Goal: Find specific page/section

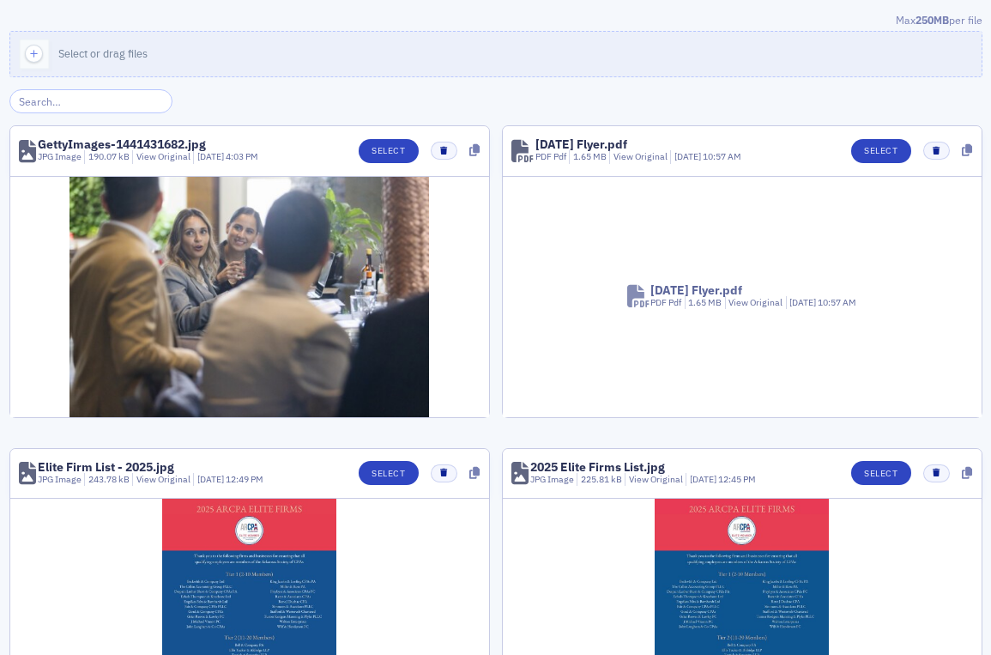
click at [100, 96] on input "search" at bounding box center [91, 101] width 164 height 24
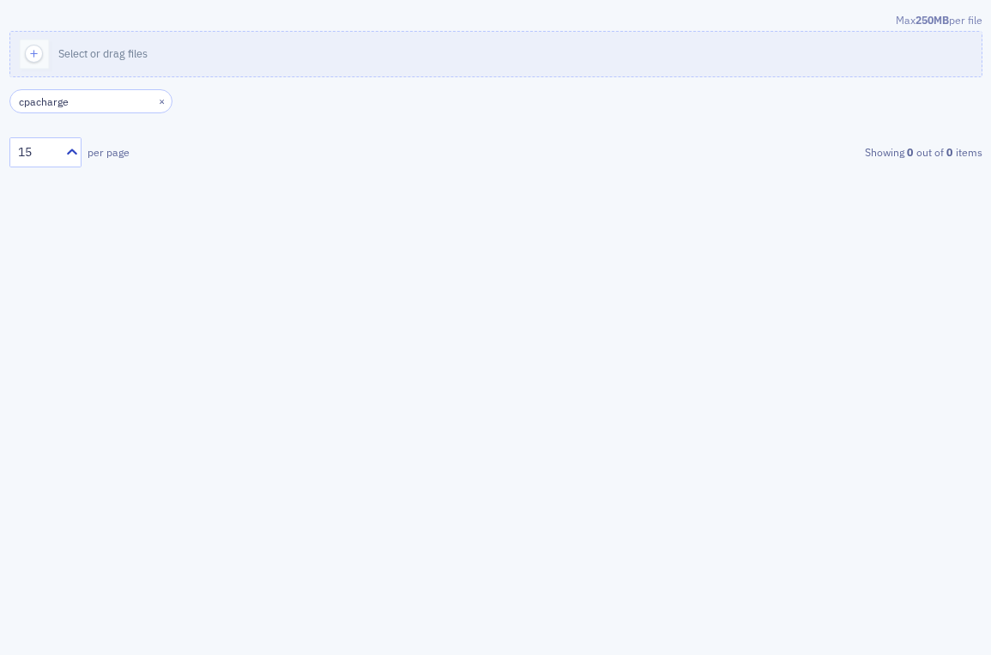
click at [39, 100] on input "cpacharge" at bounding box center [91, 101] width 164 height 24
type input "cpa charge"
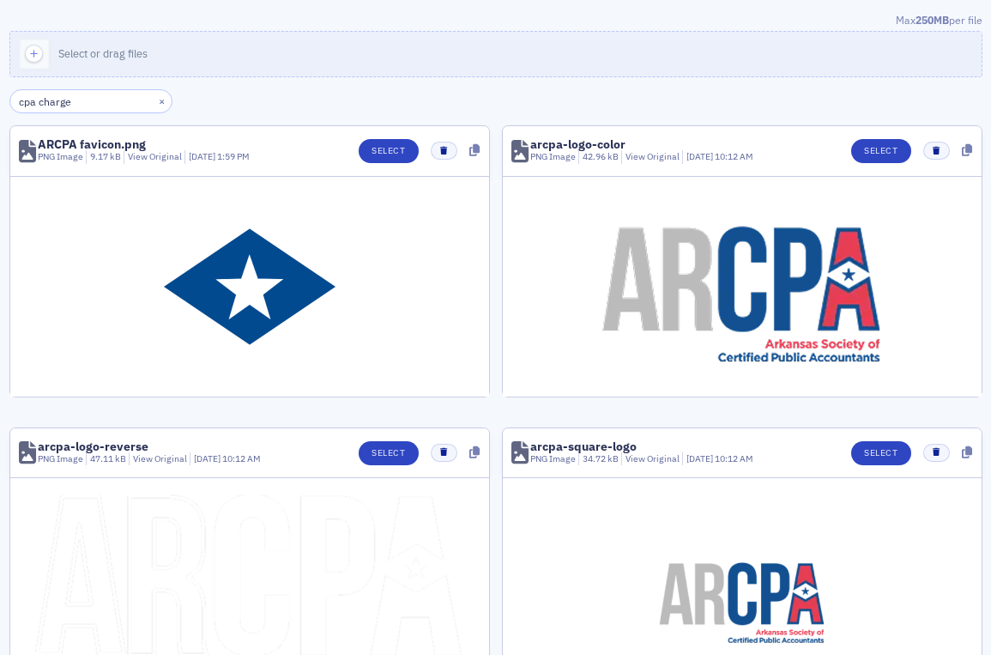
drag, startPoint x: 88, startPoint y: 105, endPoint x: -95, endPoint y: 110, distance: 183.7
click at [0, 110] on html "Max 250MB per file Select or drag files cpa charge × ARCPA favicon.png PNG Imag…" at bounding box center [495, 327] width 991 height 655
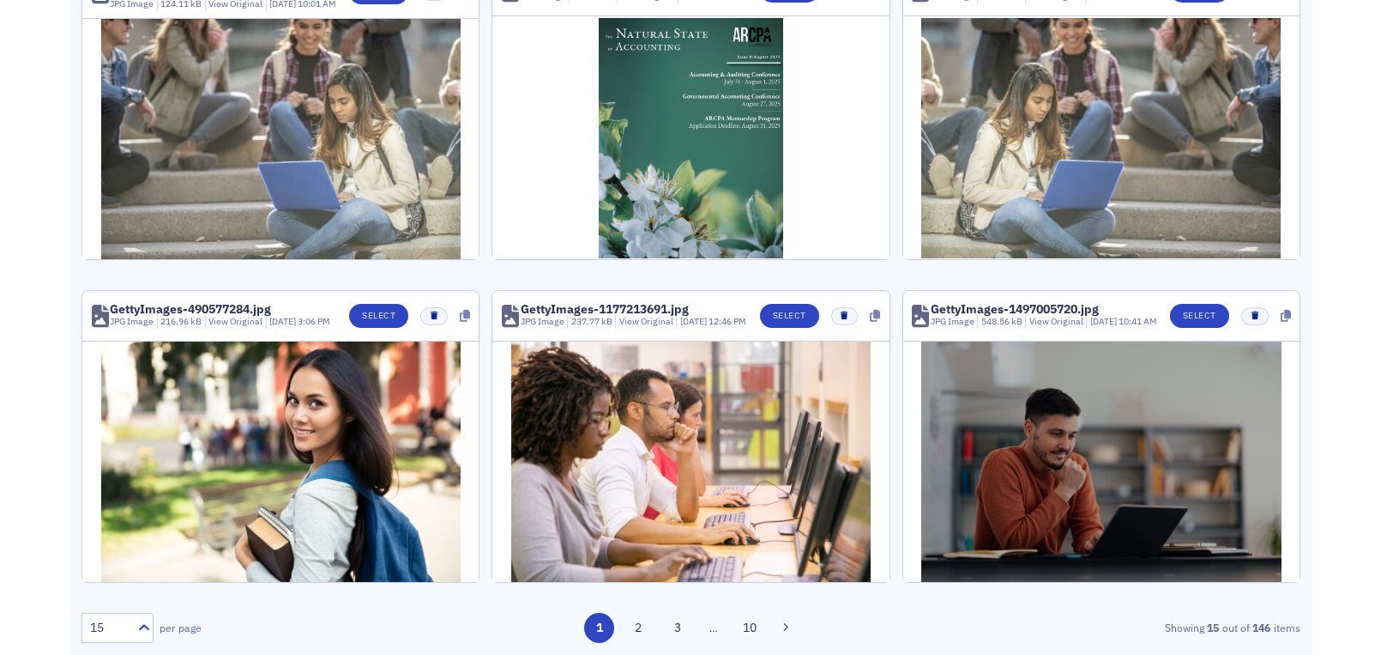
scroll to position [1125, 0]
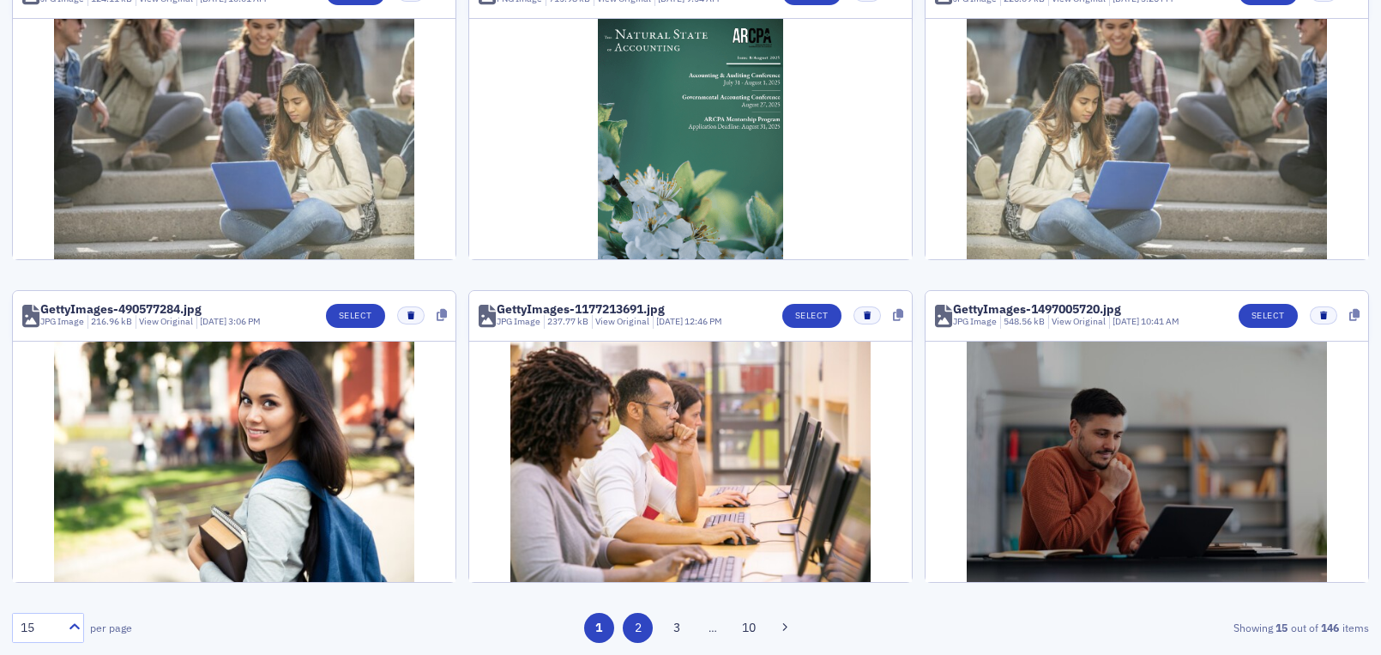
click at [632, 632] on button "2" at bounding box center [638, 628] width 30 height 30
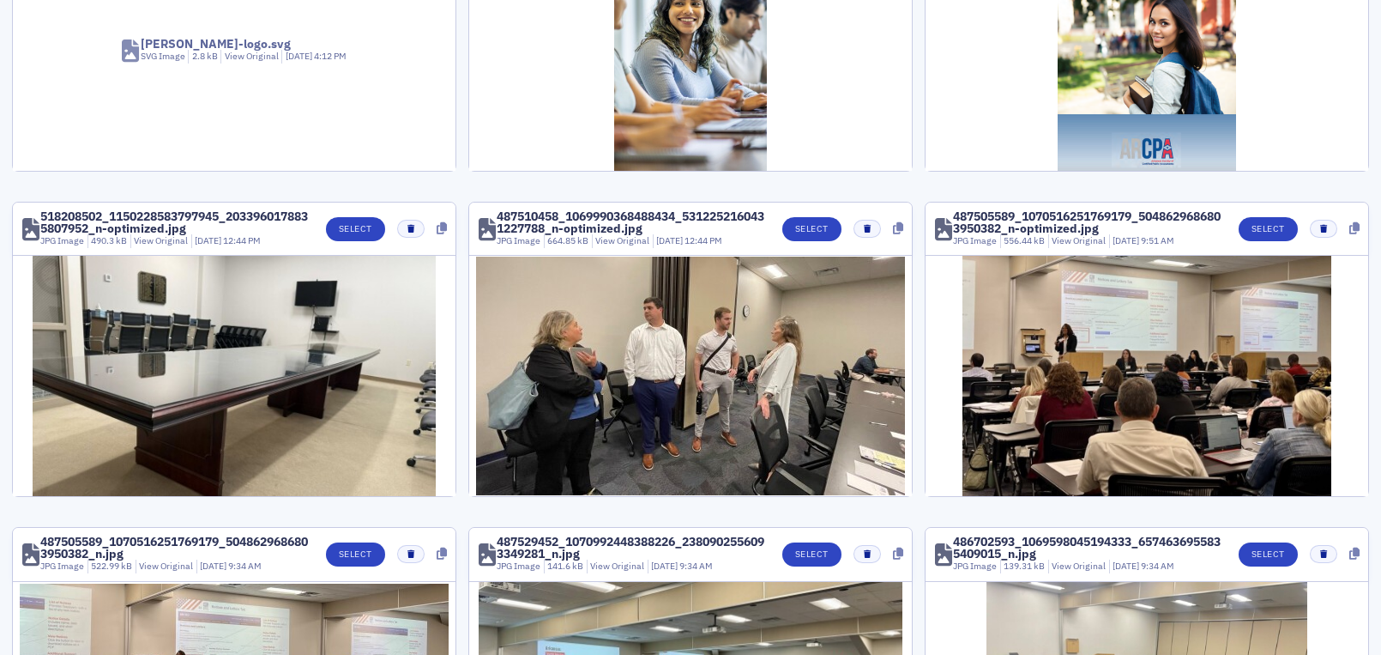
scroll to position [1049, 0]
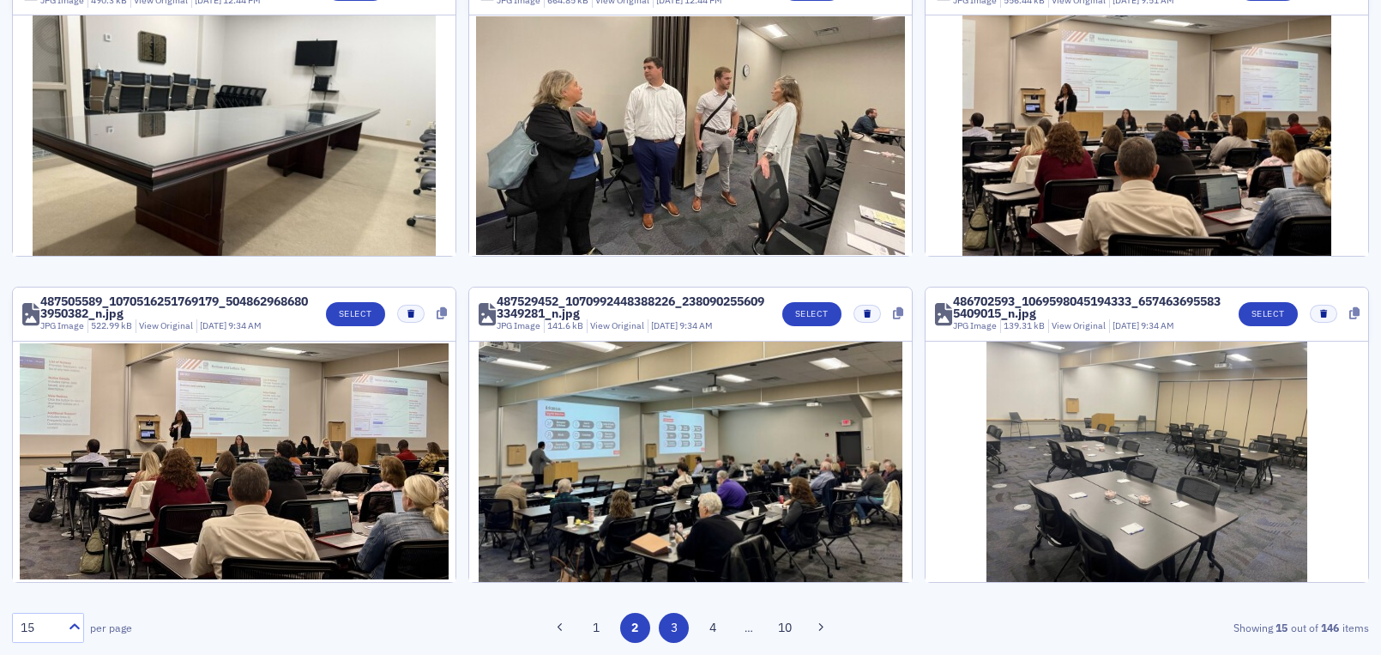
click at [664, 627] on button "3" at bounding box center [674, 628] width 30 height 30
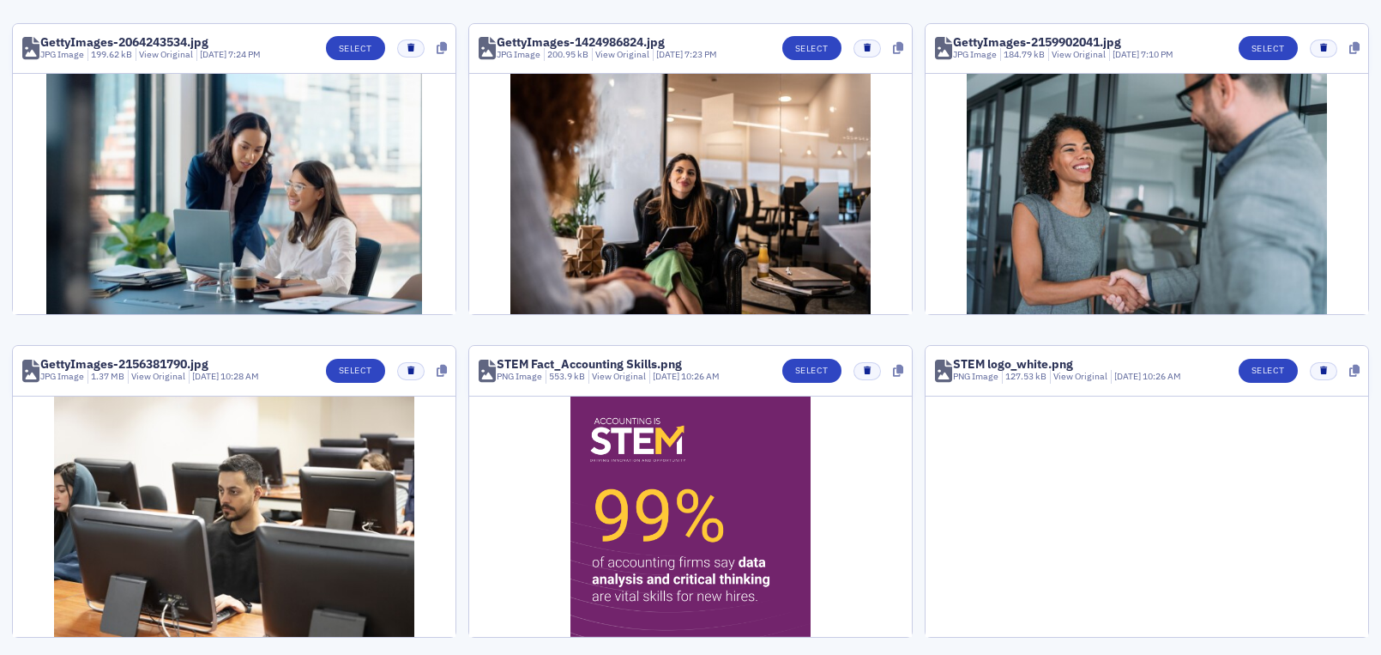
scroll to position [1127, 0]
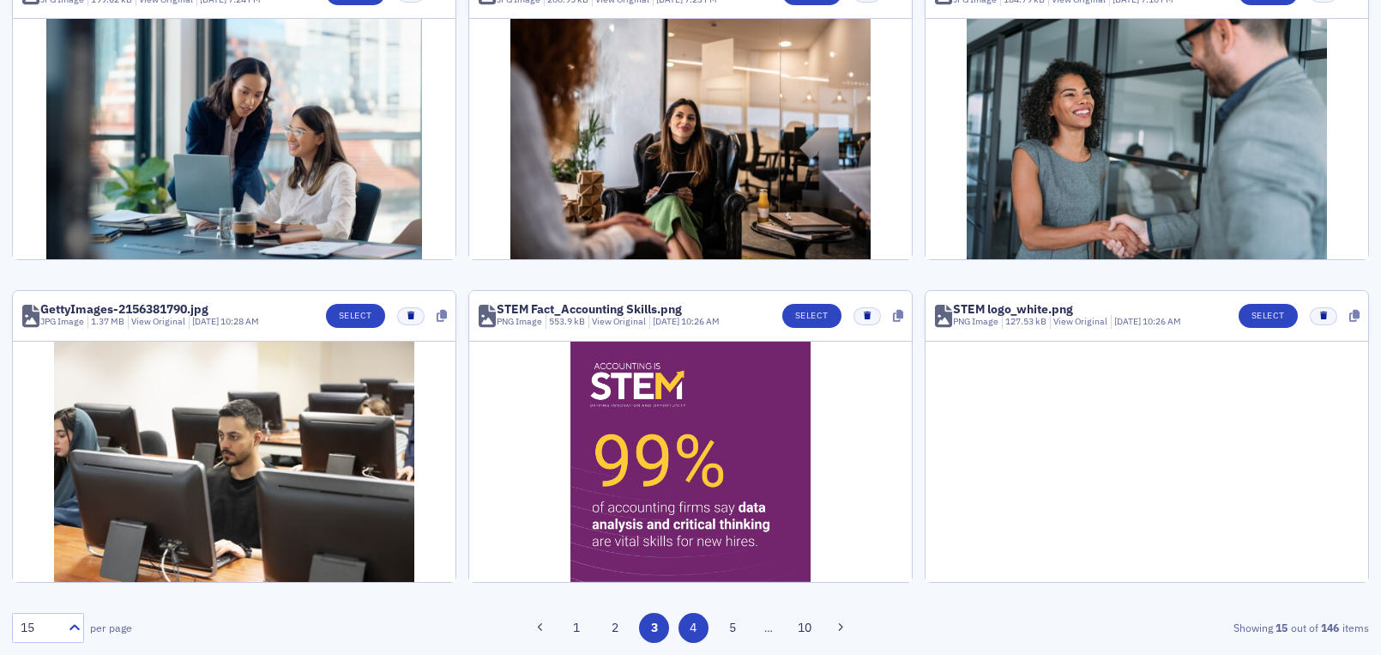
click at [682, 628] on button "4" at bounding box center [694, 628] width 30 height 30
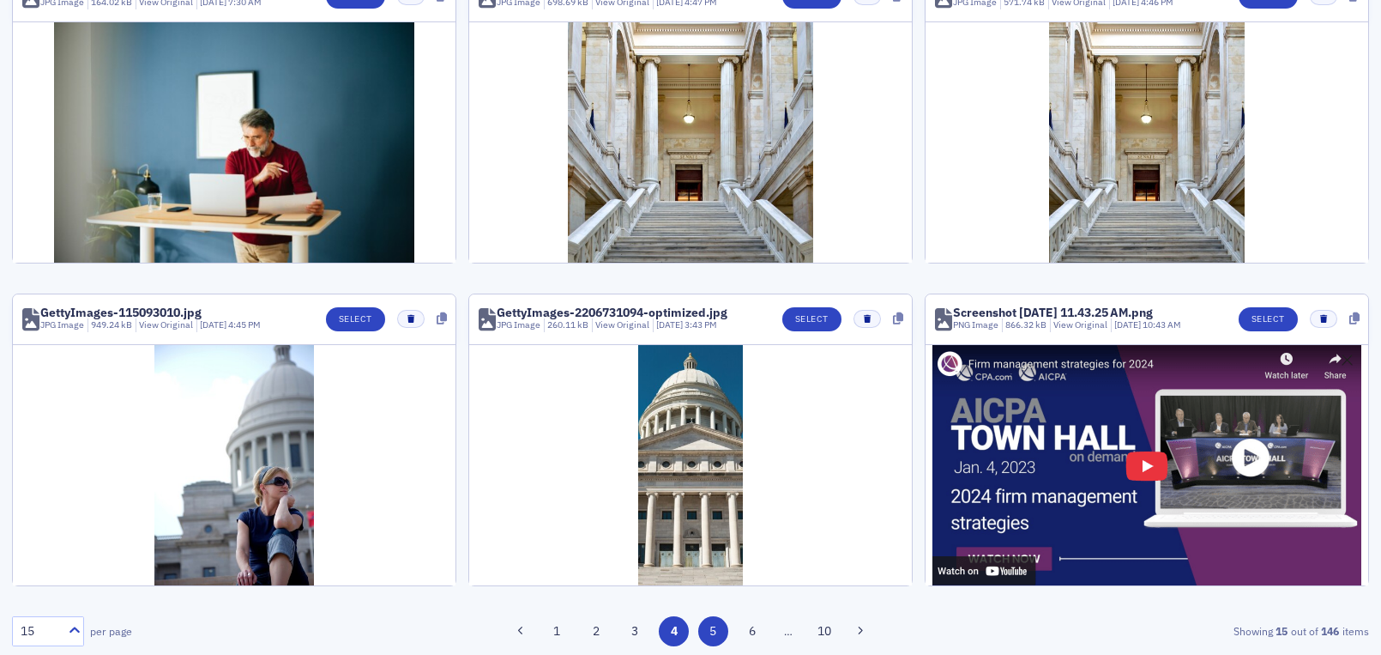
click at [710, 632] on button "5" at bounding box center [713, 631] width 30 height 30
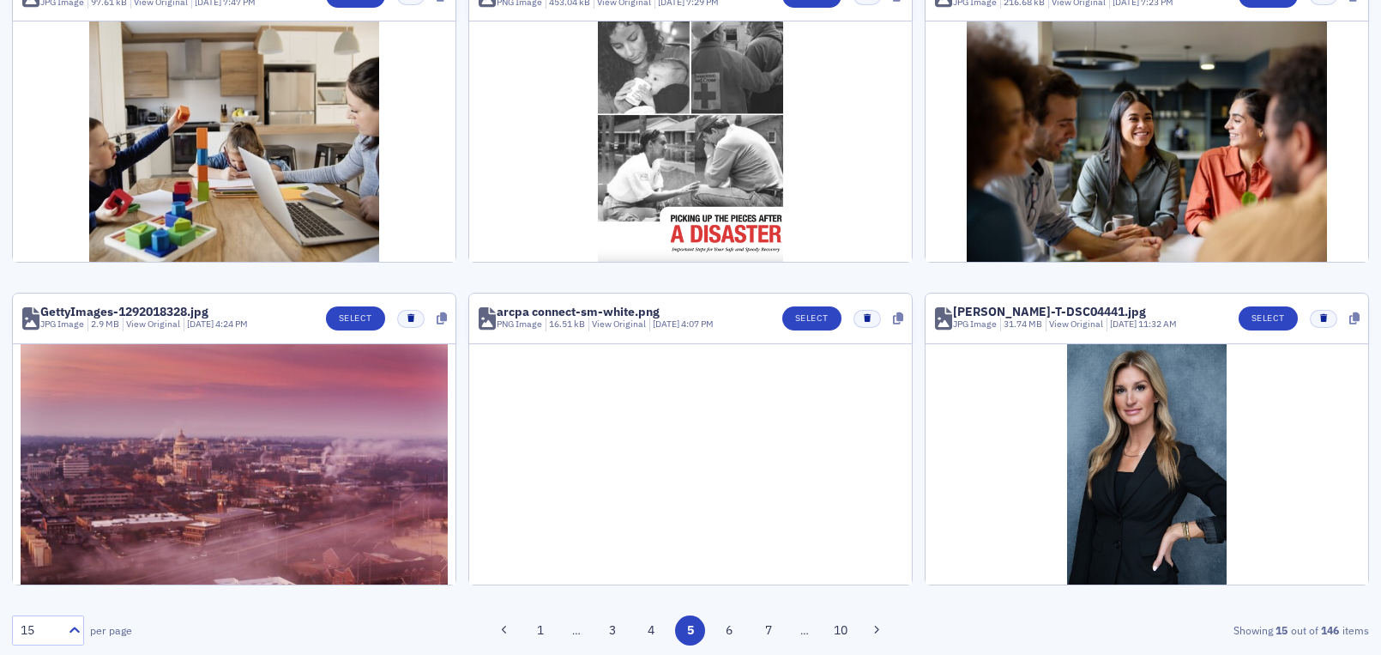
scroll to position [1126, 0]
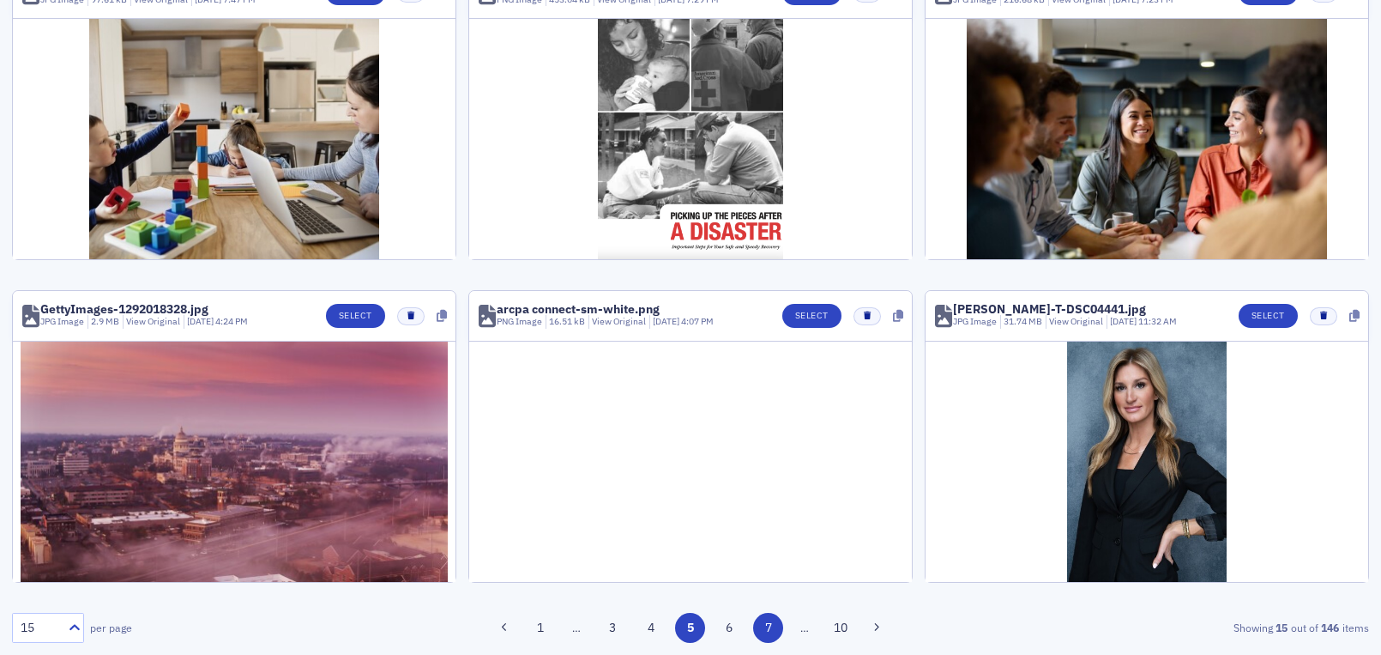
click at [757, 628] on button "7" at bounding box center [768, 628] width 30 height 30
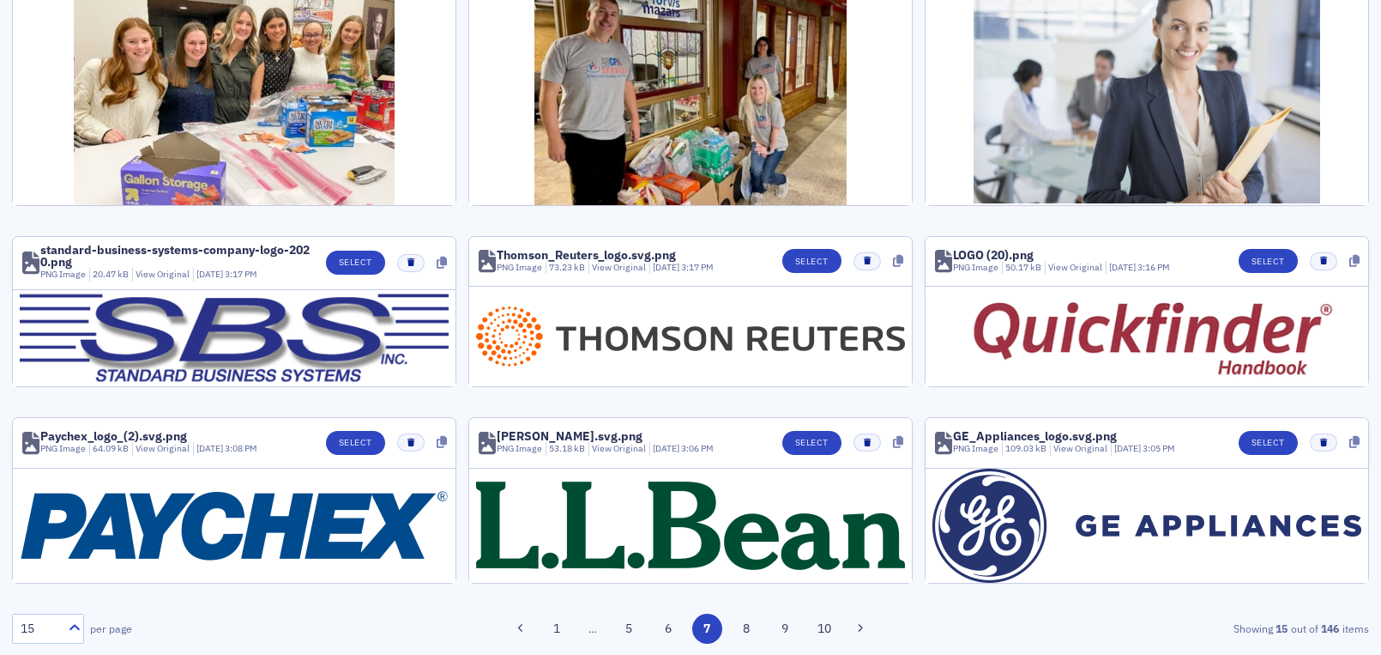
scroll to position [867, 0]
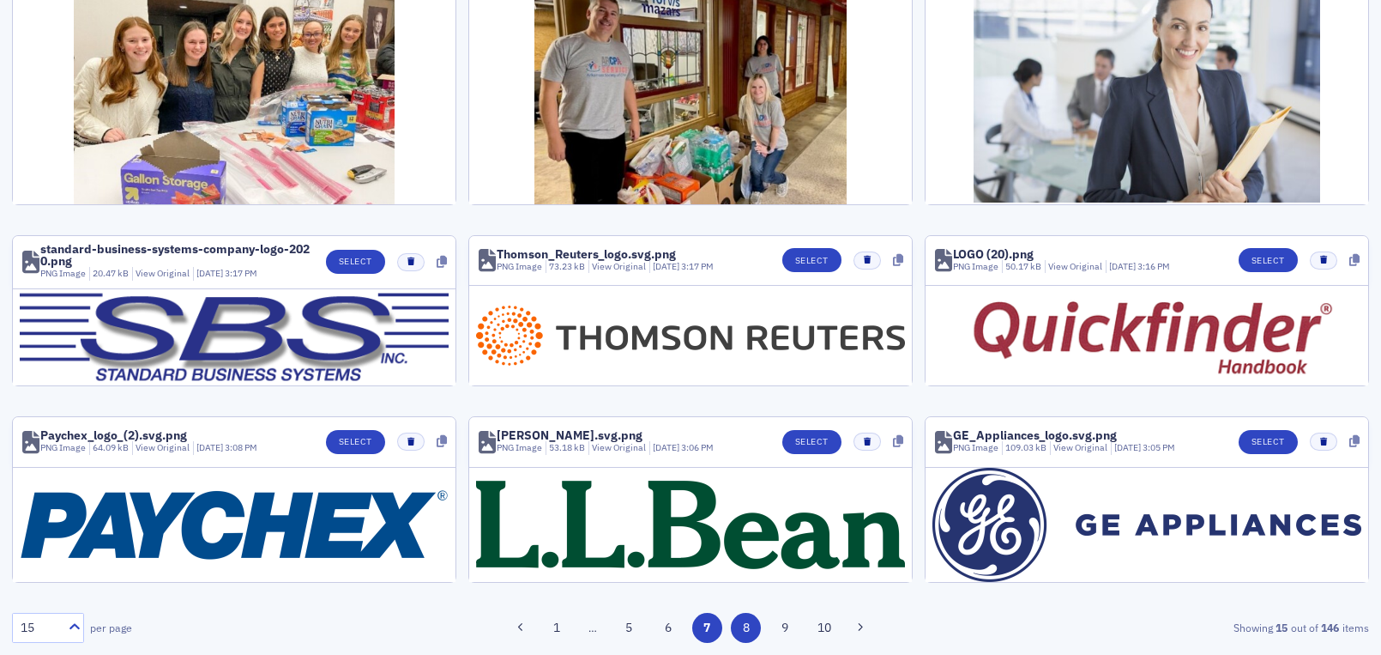
click at [738, 626] on button "8" at bounding box center [746, 628] width 30 height 30
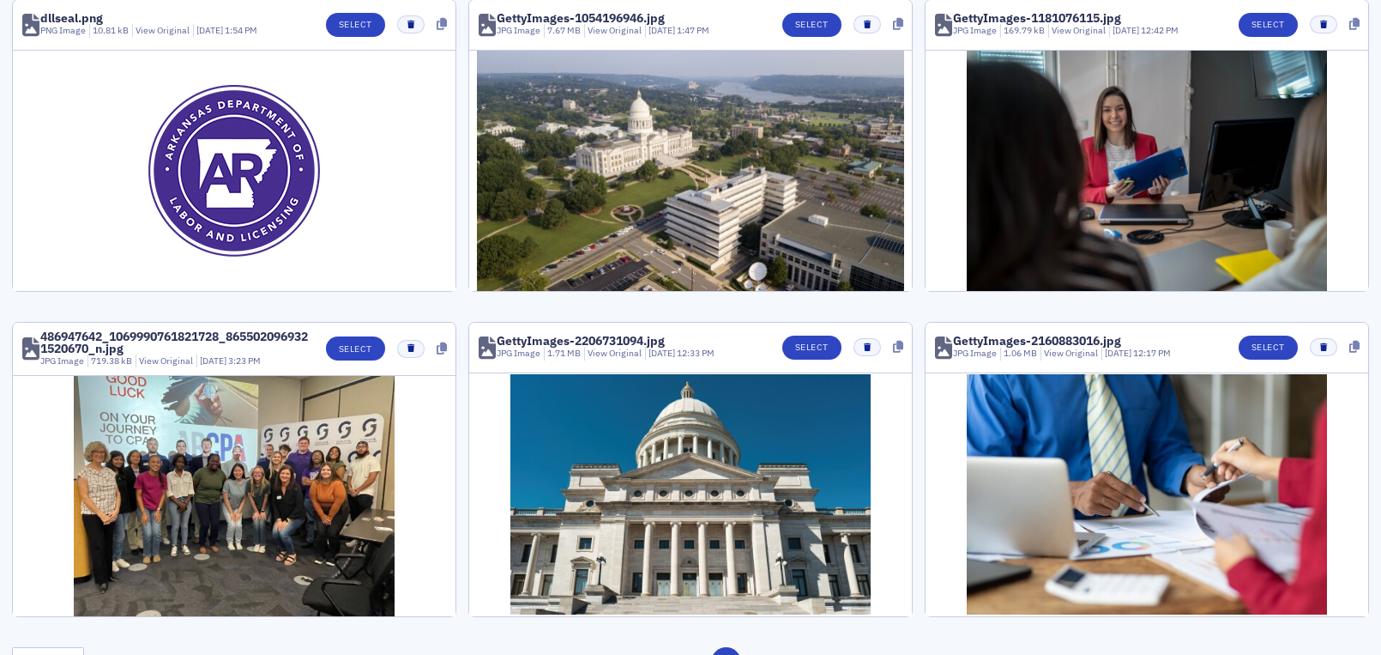
scroll to position [965, 0]
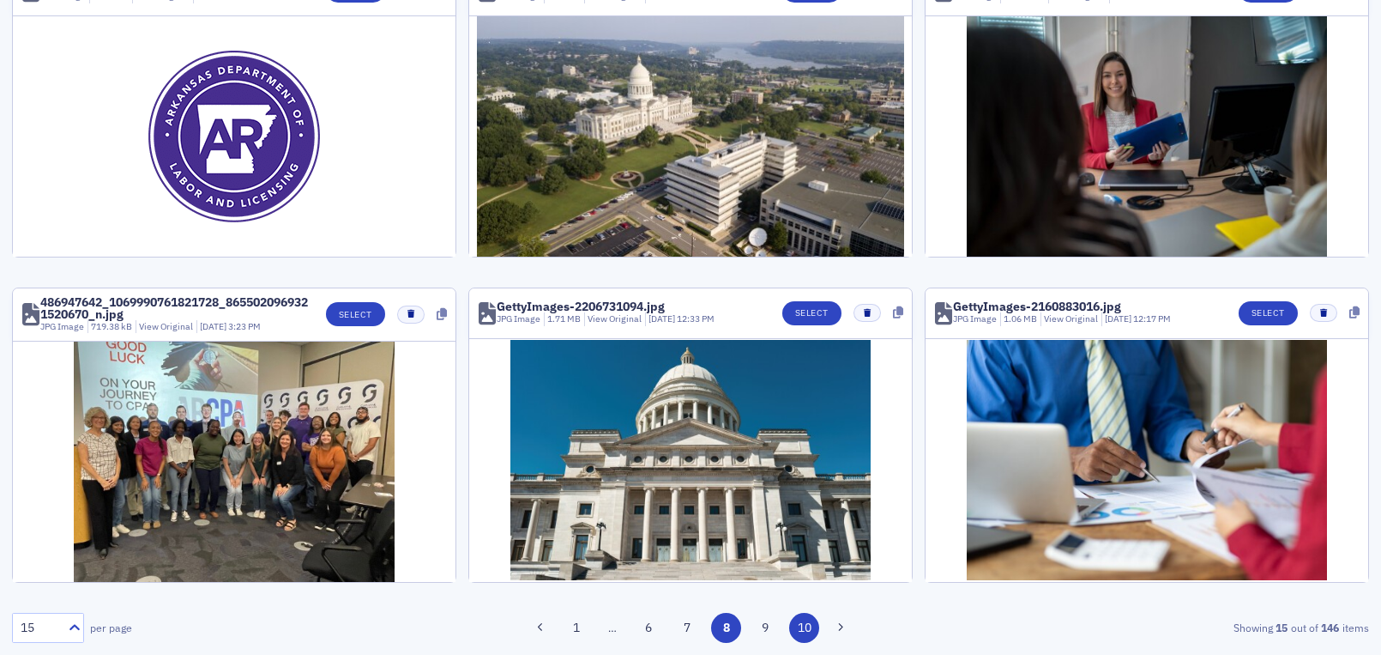
click at [801, 631] on button "10" at bounding box center [804, 628] width 30 height 30
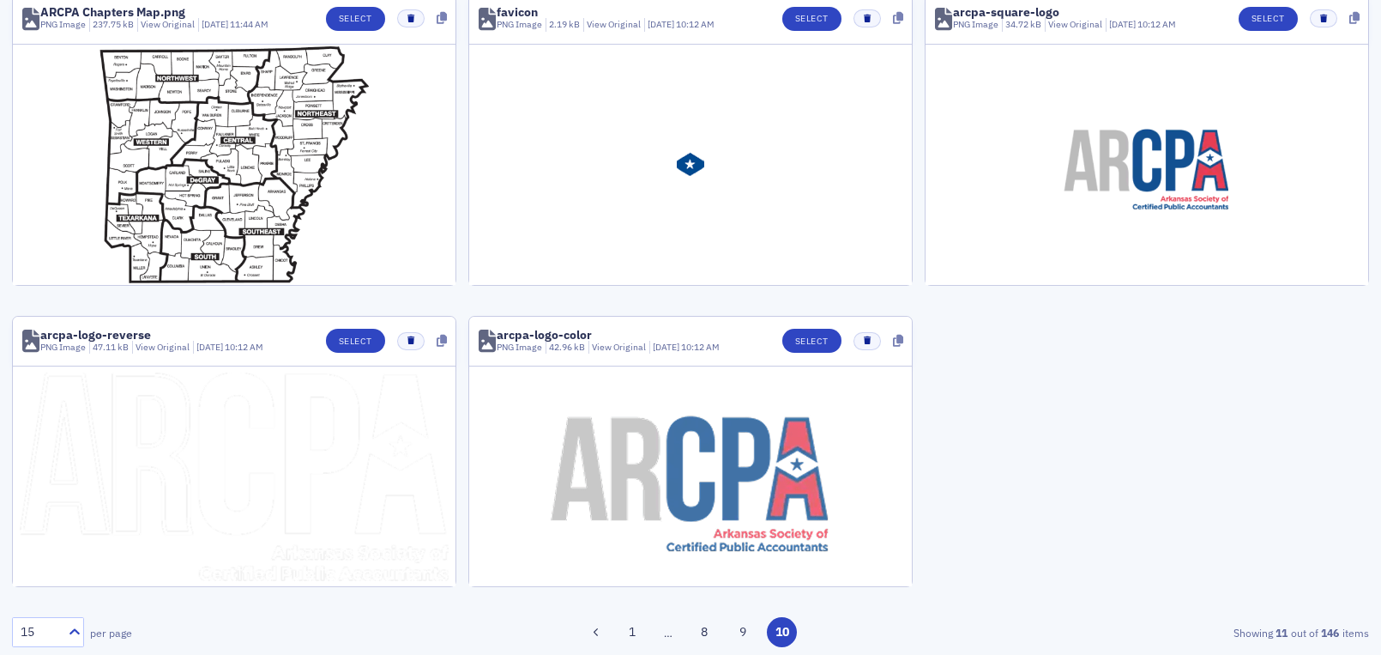
scroll to position [771, 0]
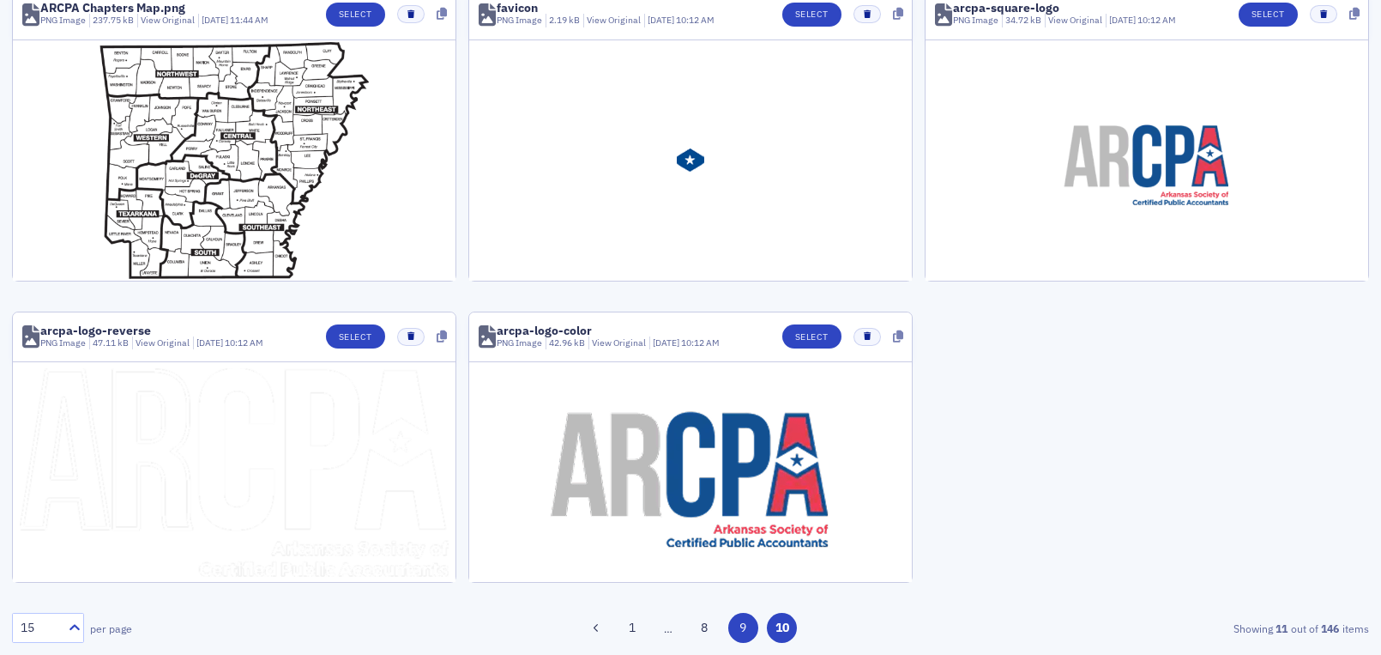
click at [730, 630] on button "9" at bounding box center [743, 628] width 30 height 30
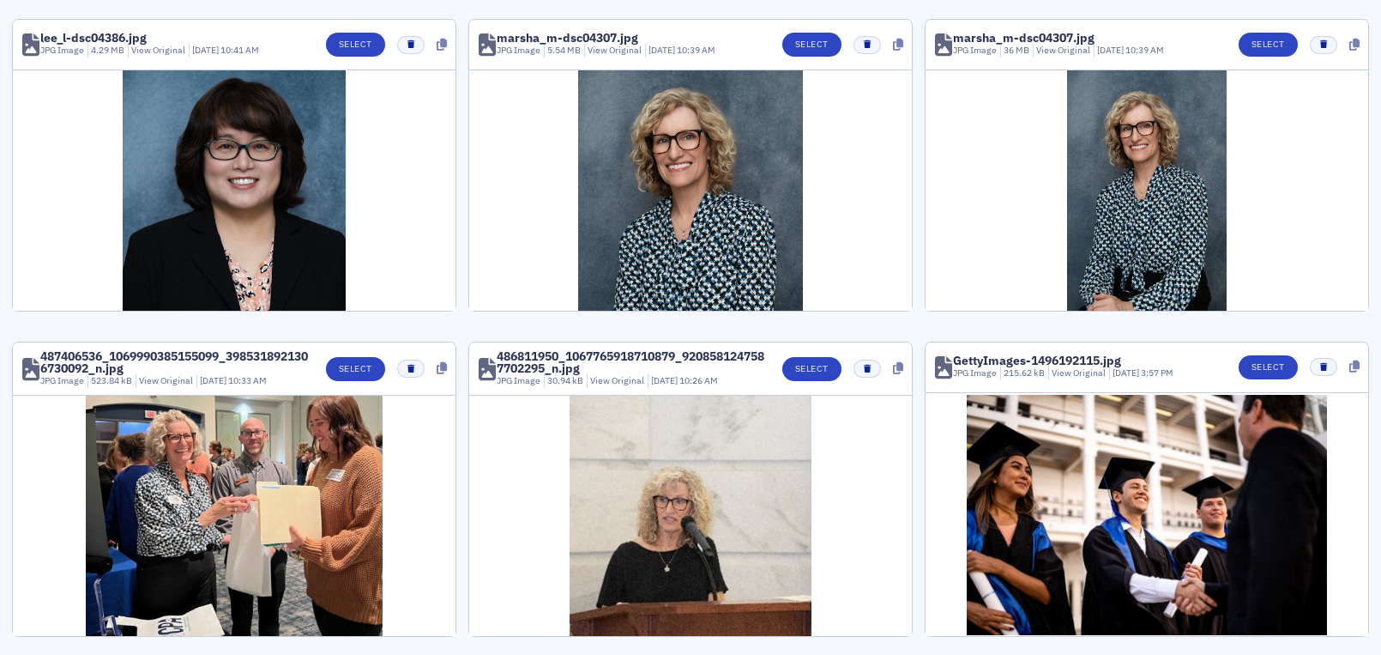
scroll to position [1131, 0]
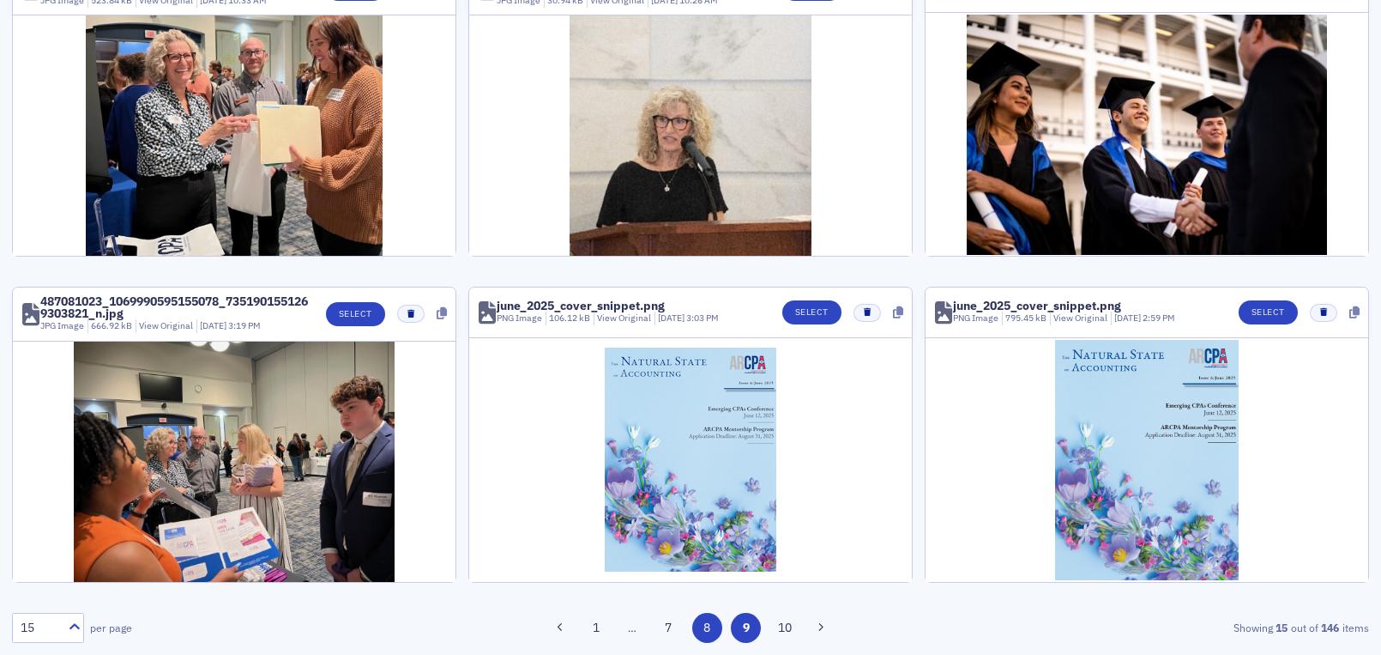
click at [699, 629] on button "8" at bounding box center [707, 628] width 30 height 30
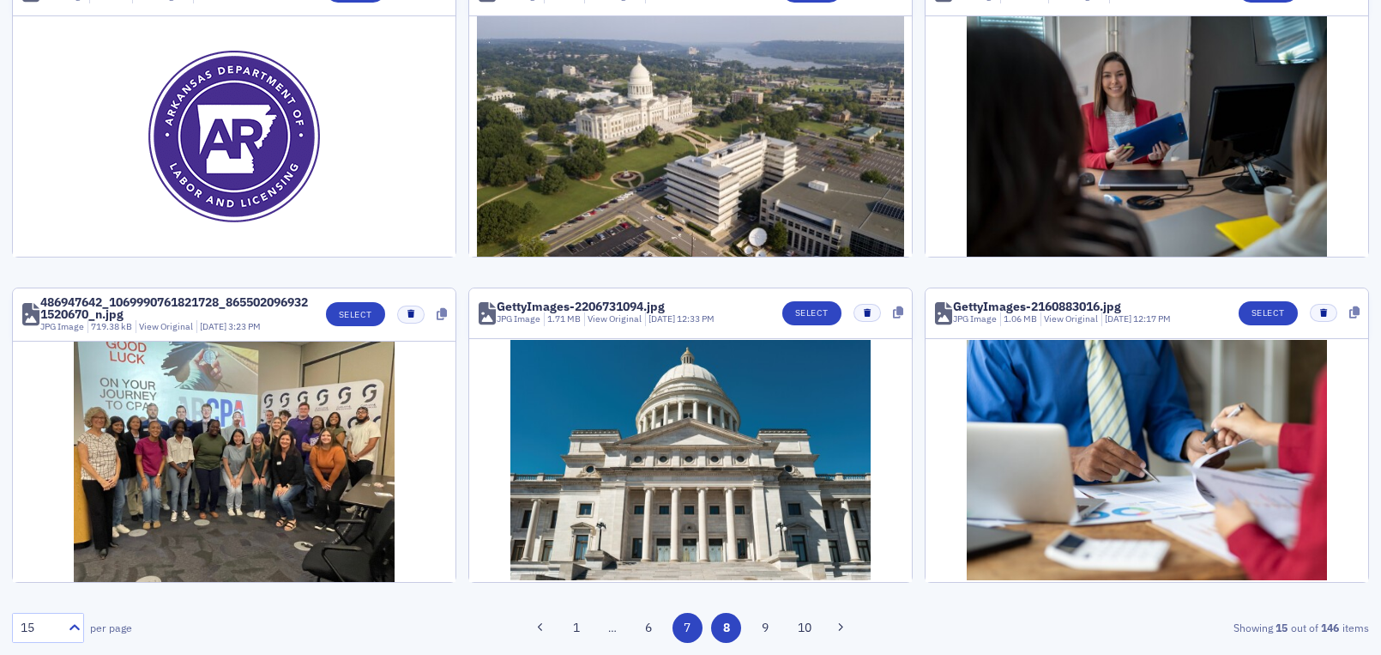
click at [678, 623] on button "7" at bounding box center [688, 628] width 30 height 30
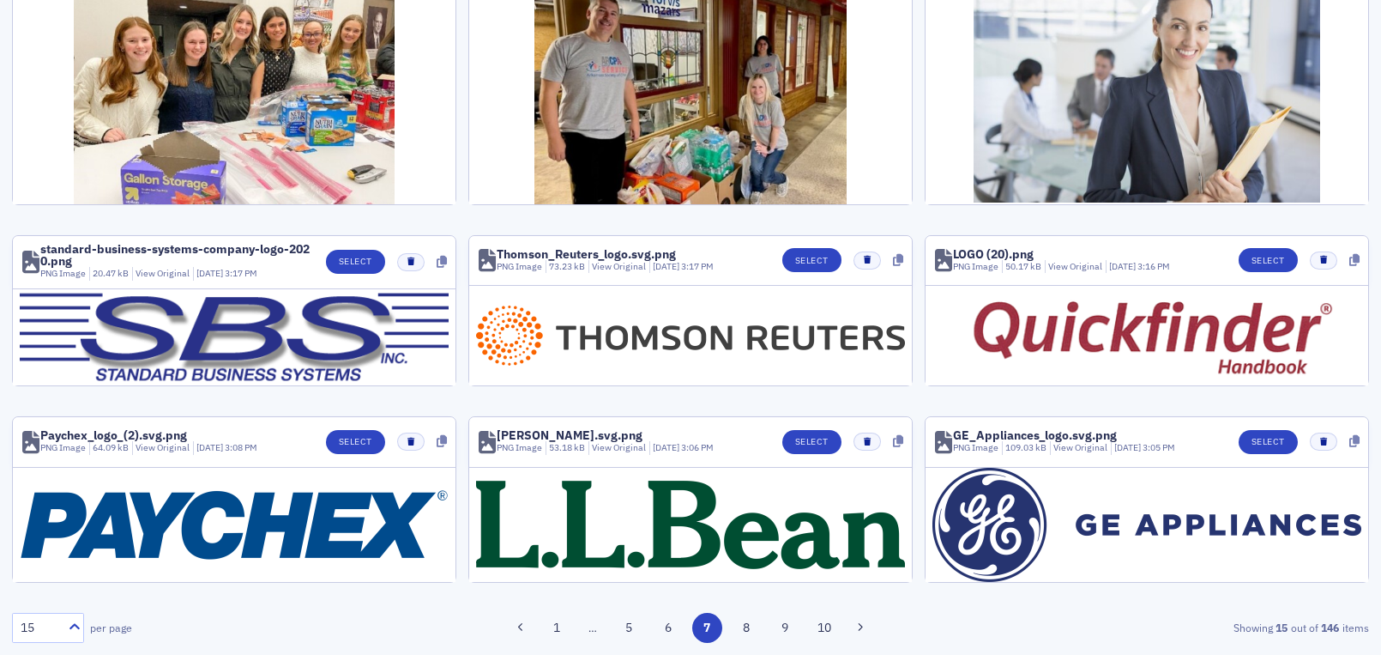
scroll to position [867, 0]
click at [656, 632] on button "6" at bounding box center [668, 628] width 30 height 30
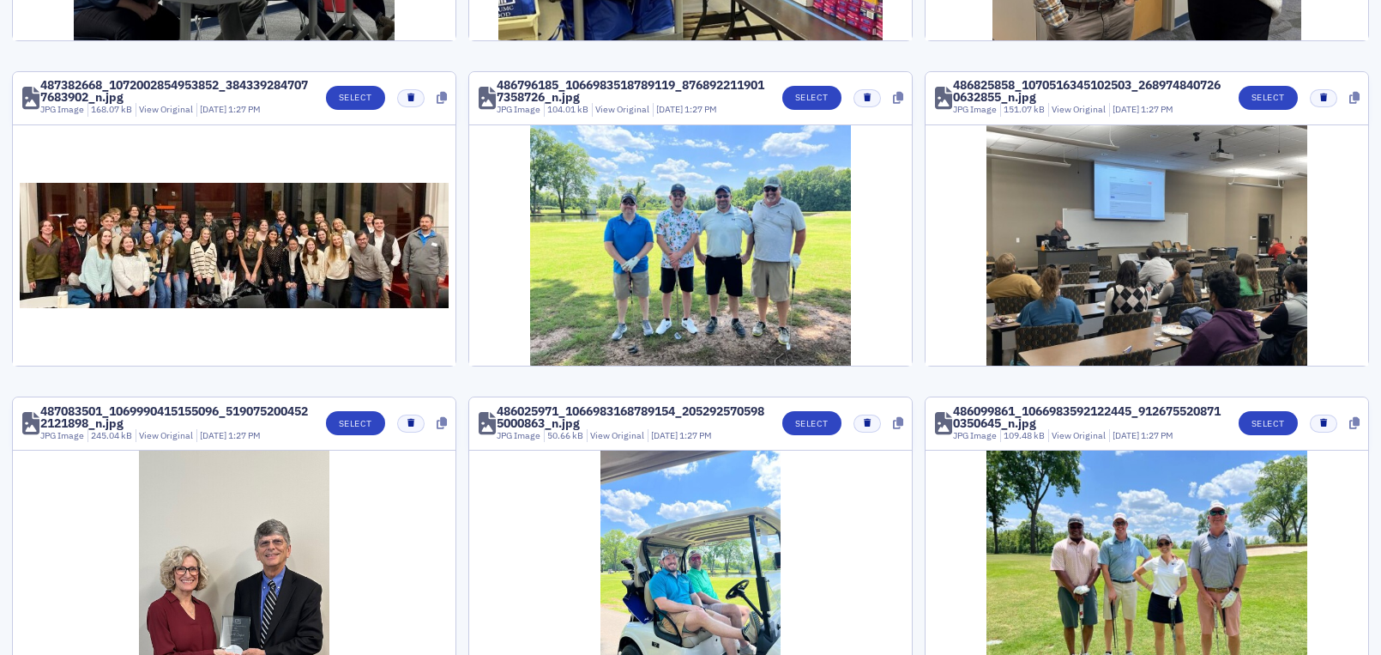
scroll to position [1139, 0]
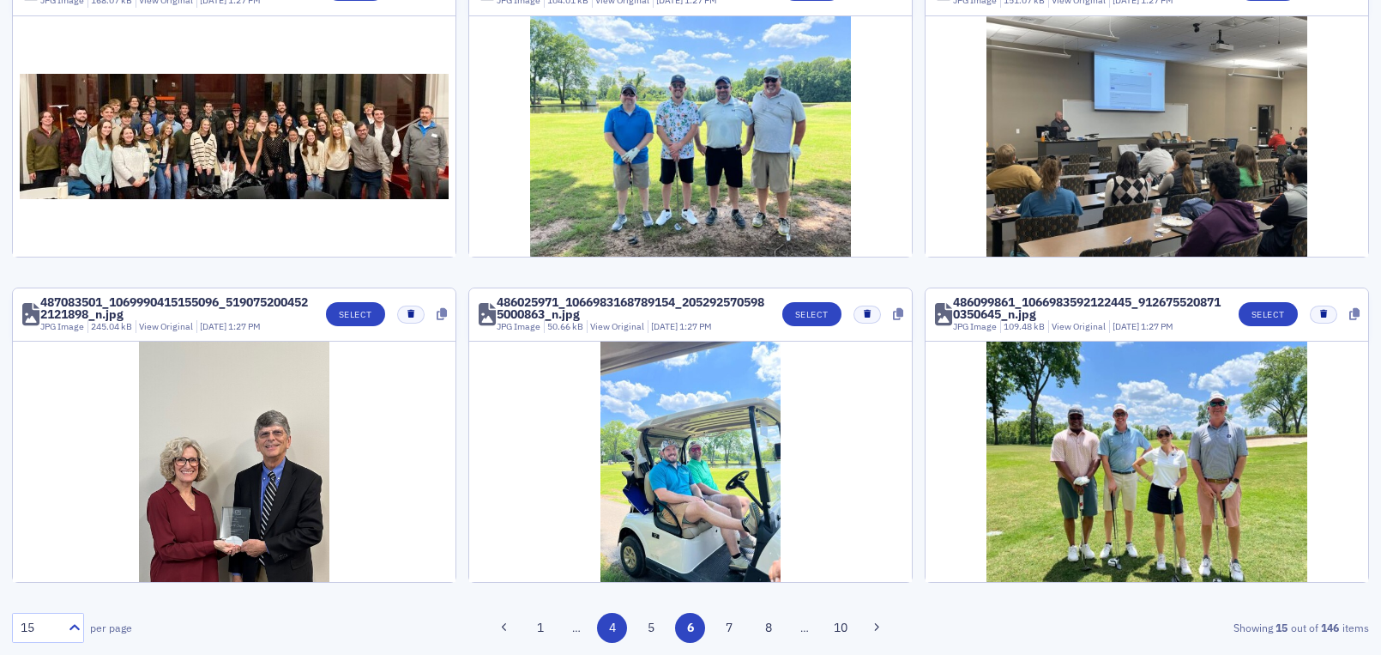
click at [644, 626] on button "5" at bounding box center [652, 628] width 30 height 30
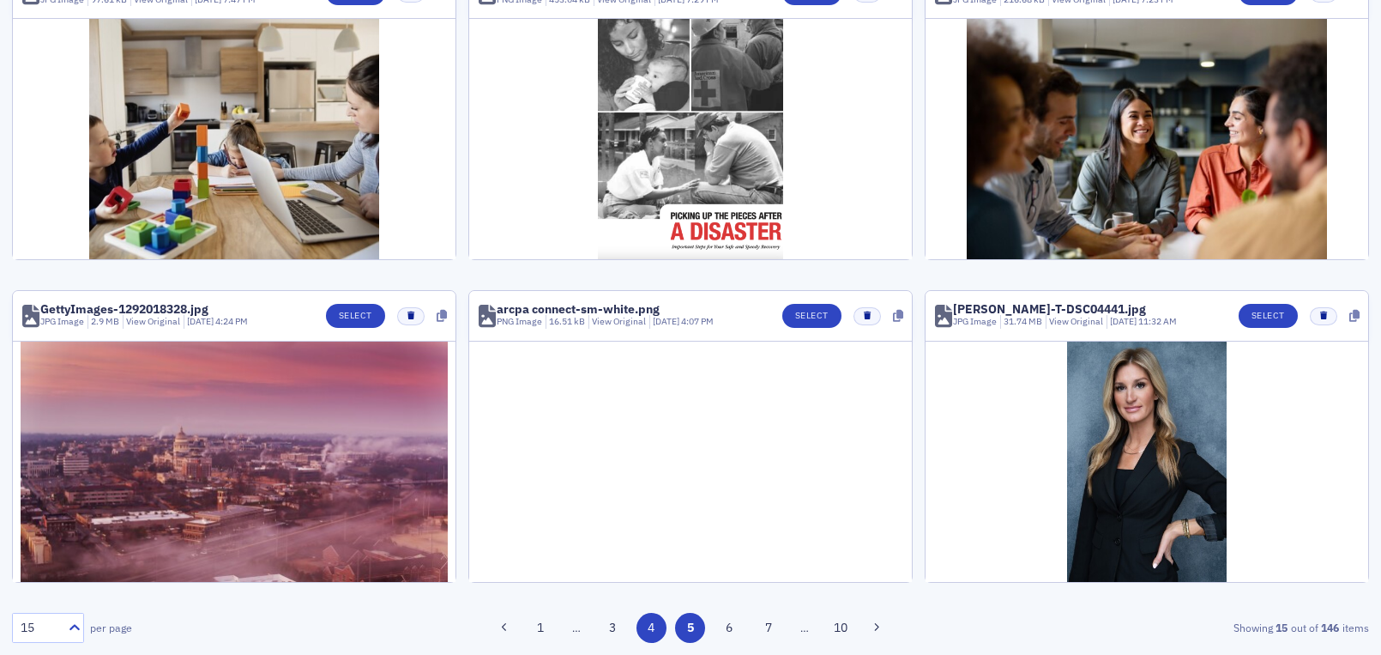
scroll to position [1126, 0]
click at [606, 633] on button "3" at bounding box center [612, 628] width 30 height 30
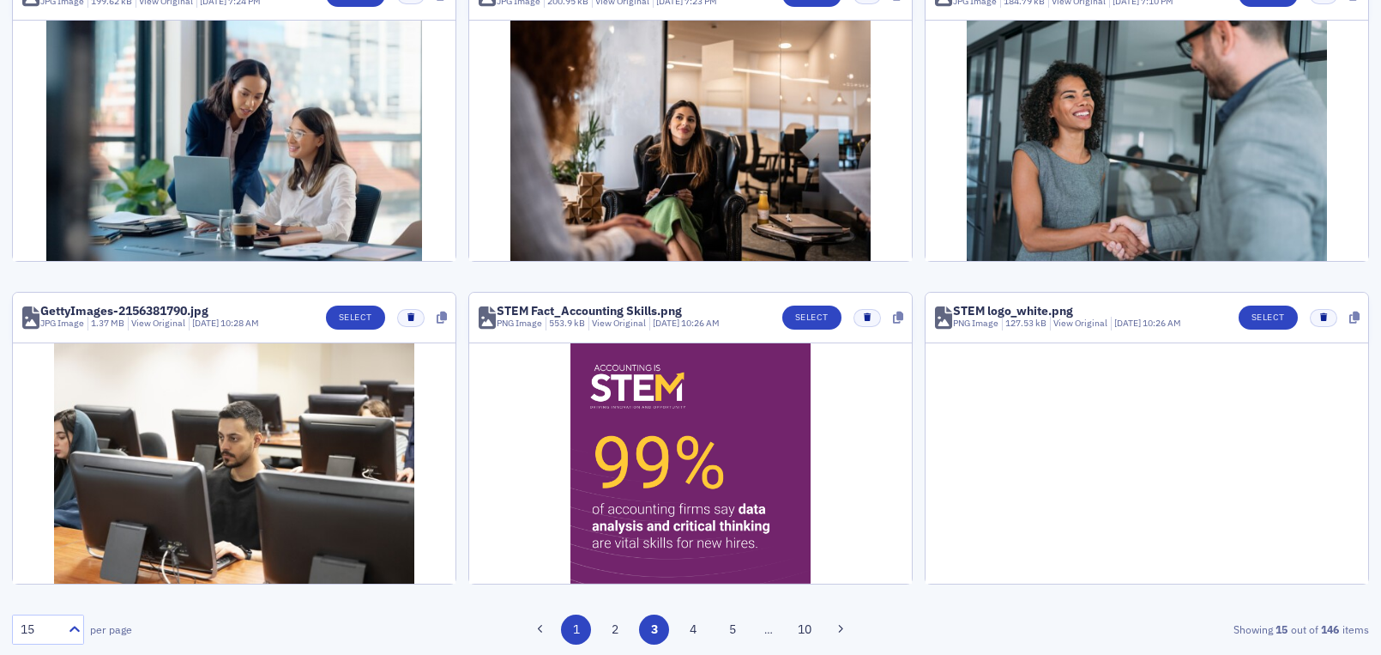
click at [570, 627] on button "1" at bounding box center [576, 629] width 30 height 30
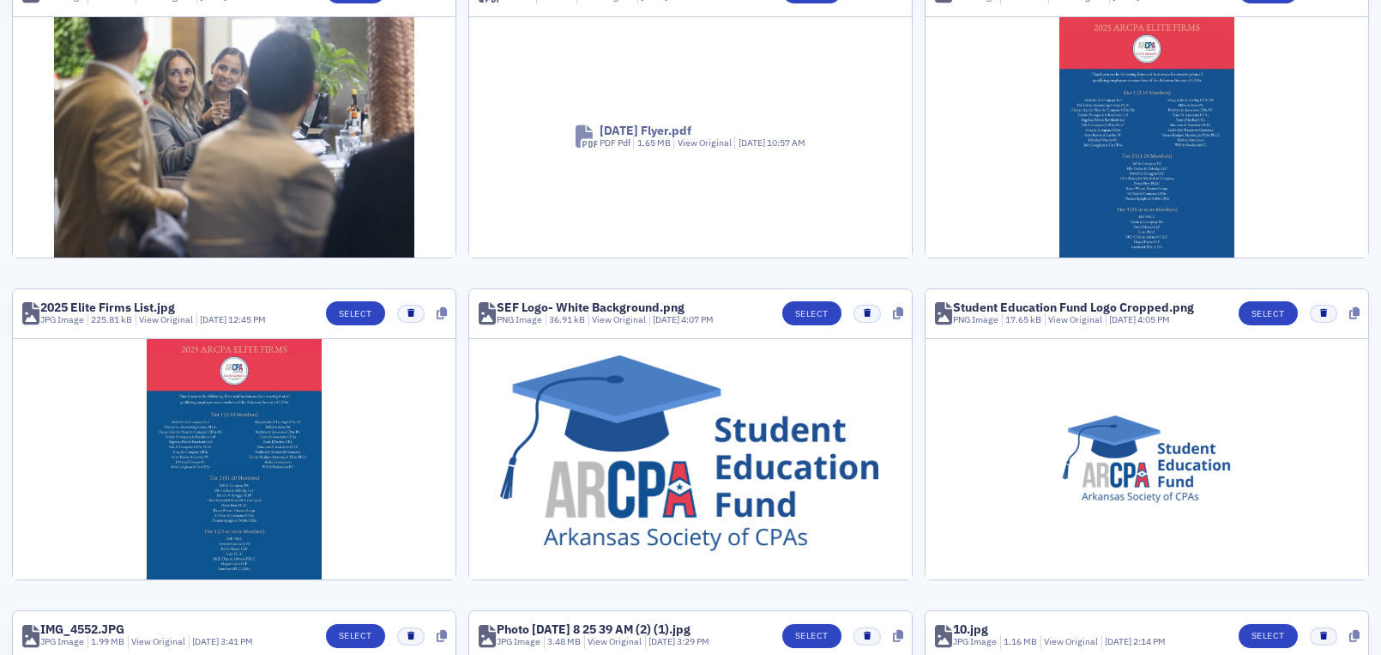
scroll to position [0, 0]
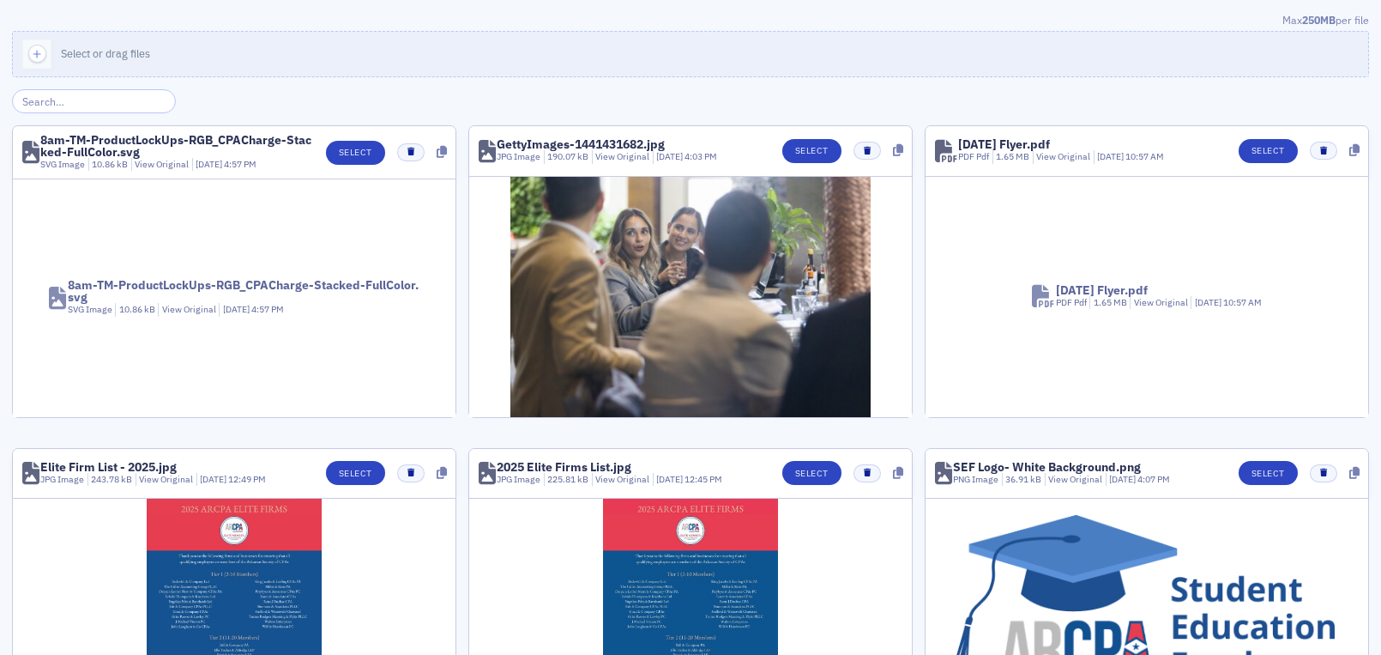
click at [239, 254] on span "8am-TM-ProductLockUps-RGB_CPACharge-Stacked-FullColor.svg SVG Image 10.86 kB Vi…" at bounding box center [234, 298] width 443 height 110
click at [350, 150] on button "Select" at bounding box center [355, 153] width 59 height 24
